Goal: Find contact information: Find contact information

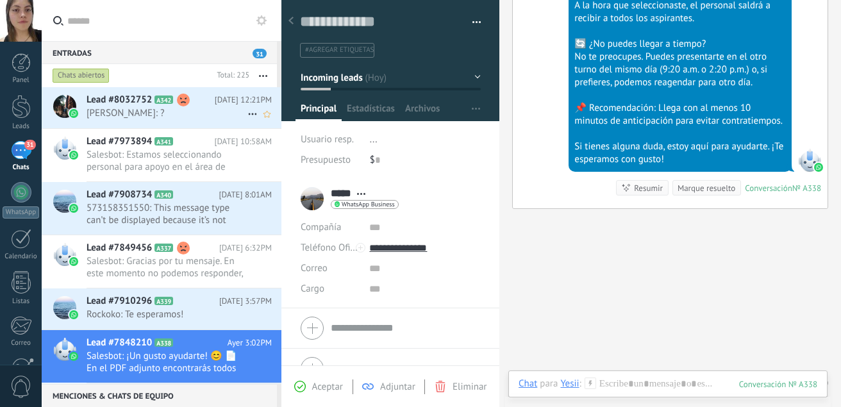
click at [177, 109] on span "[PERSON_NAME]: ?" at bounding box center [167, 113] width 161 height 12
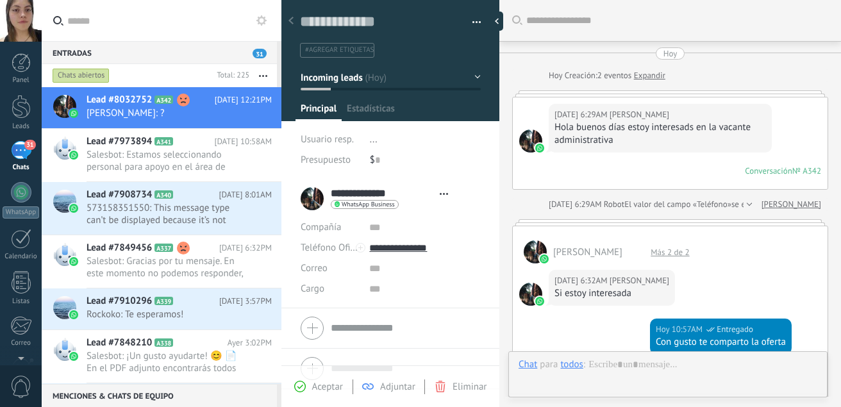
type textarea "**********"
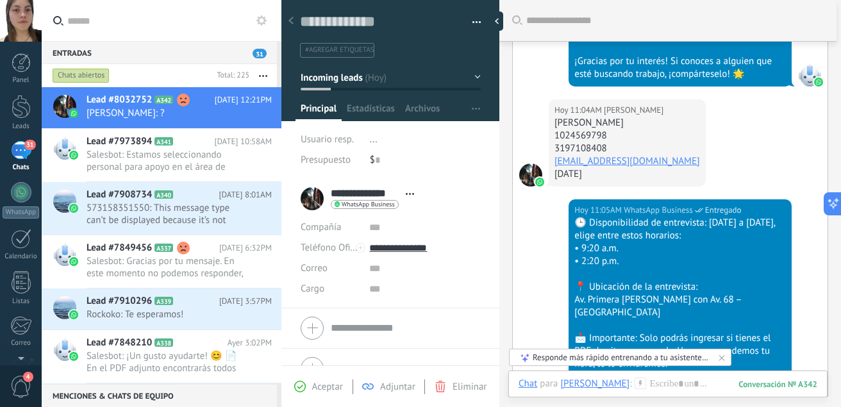
scroll to position [845, 0]
drag, startPoint x: 664, startPoint y: 112, endPoint x: 549, endPoint y: 112, distance: 114.8
click at [549, 112] on div "[DATE] 11:04AM [PERSON_NAME] [PERSON_NAME] niño 1024569798 3197108408 [EMAIL_AD…" at bounding box center [627, 143] width 157 height 87
copy div "[PERSON_NAME]"
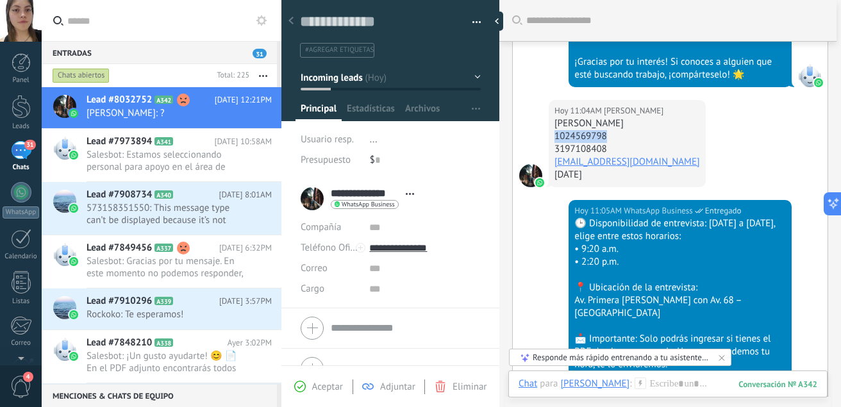
drag, startPoint x: 610, startPoint y: 121, endPoint x: 554, endPoint y: 122, distance: 55.8
click at [554, 122] on div "[DATE] 11:04AM [PERSON_NAME] [PERSON_NAME] niño 1024569798 3197108408 [EMAIL_AD…" at bounding box center [627, 143] width 157 height 87
copy div "1024569798"
drag, startPoint x: 612, startPoint y: 138, endPoint x: 550, endPoint y: 134, distance: 61.7
click at [550, 134] on div "[DATE] 11:04AM [PERSON_NAME] [PERSON_NAME] niño 1024569798 3197108408 [EMAIL_AD…" at bounding box center [627, 143] width 157 height 87
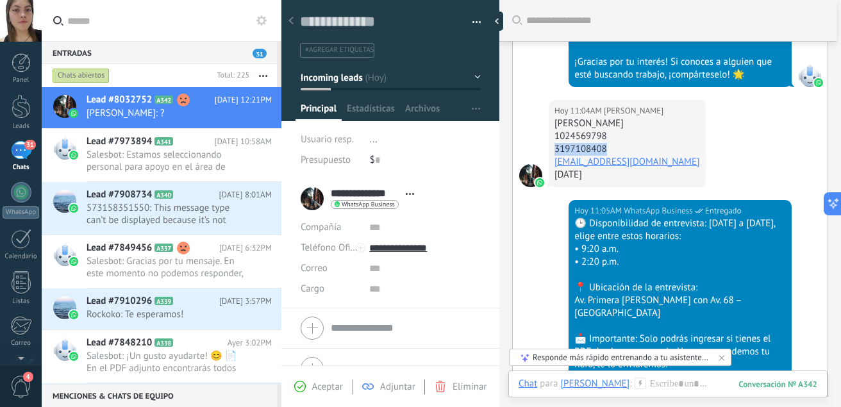
copy div "3197108408"
click at [638, 156] on link "[EMAIL_ADDRESS][DOMAIN_NAME]" at bounding box center [628, 162] width 146 height 12
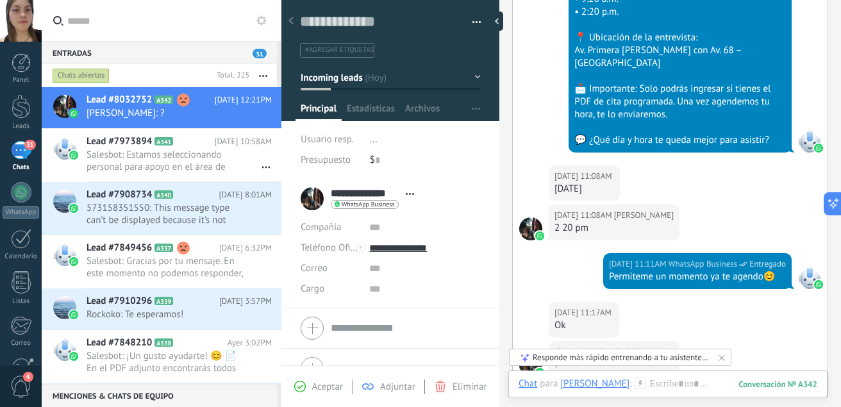
scroll to position [1305, 0]
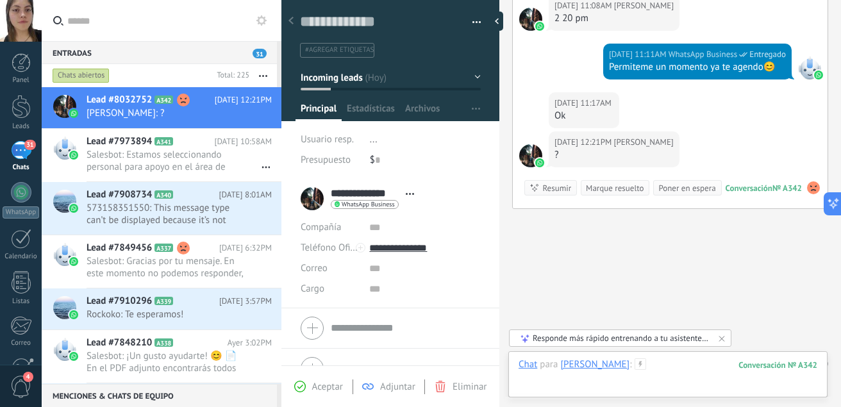
click at [699, 367] on div at bounding box center [668, 377] width 299 height 38
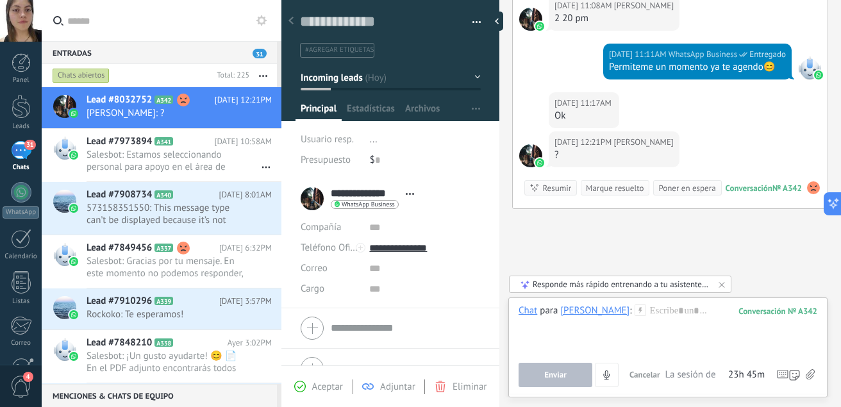
click at [812, 371] on icon at bounding box center [810, 374] width 9 height 11
click at [0, 0] on input "file" at bounding box center [0, 0] width 0 height 0
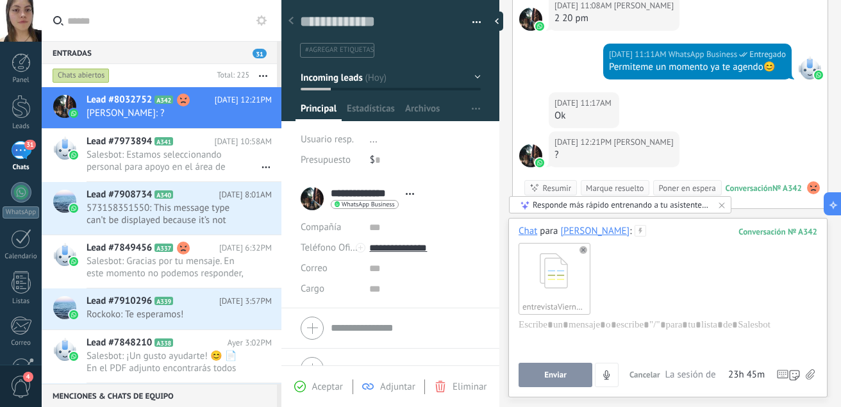
click at [564, 371] on span "Enviar" at bounding box center [555, 375] width 22 height 9
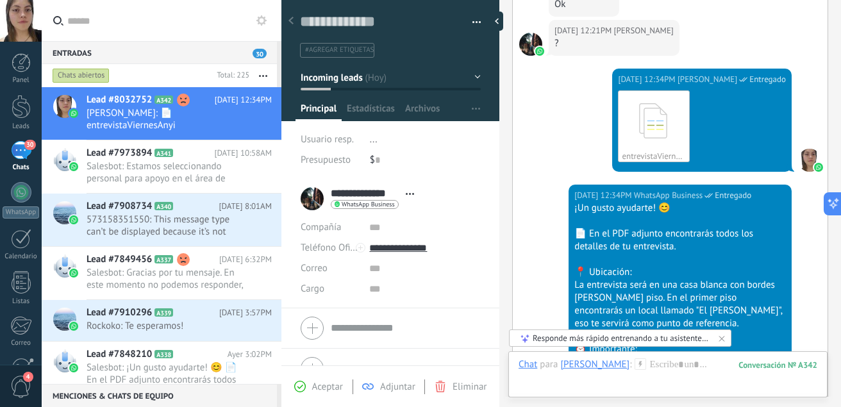
scroll to position [1773, 0]
